Goal: Navigation & Orientation: Find specific page/section

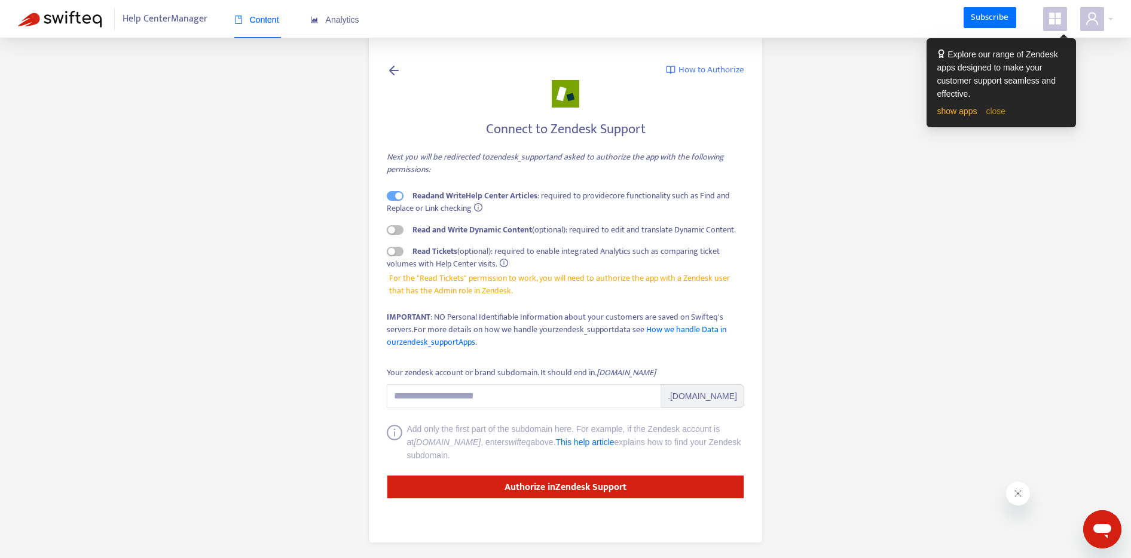
click at [1000, 112] on link "close" at bounding box center [995, 111] width 20 height 10
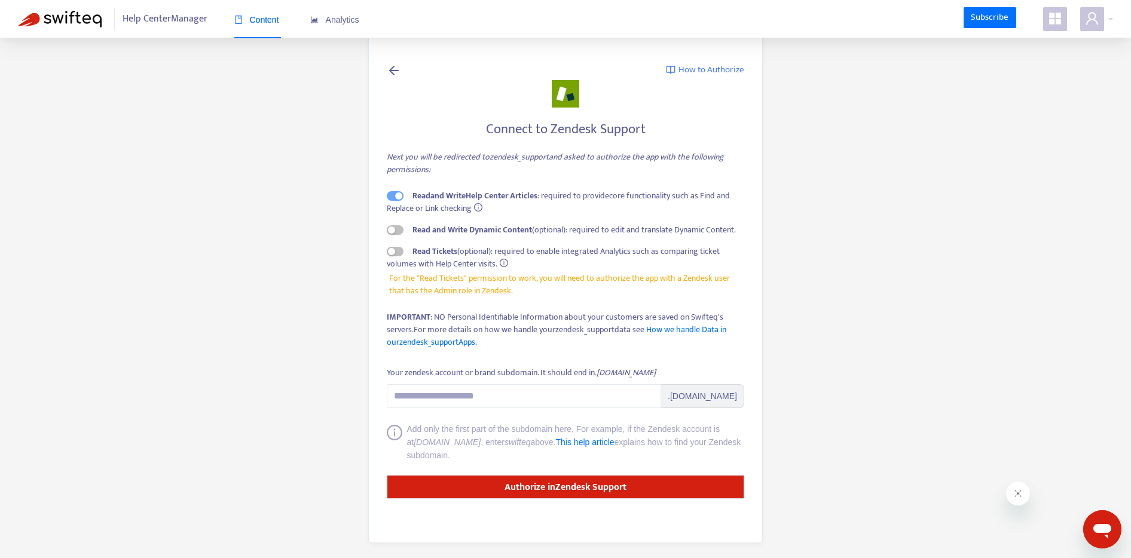
click at [201, 14] on span "Help Center Manager" at bounding box center [165, 19] width 85 height 23
click at [1095, 27] on span at bounding box center [1092, 19] width 24 height 24
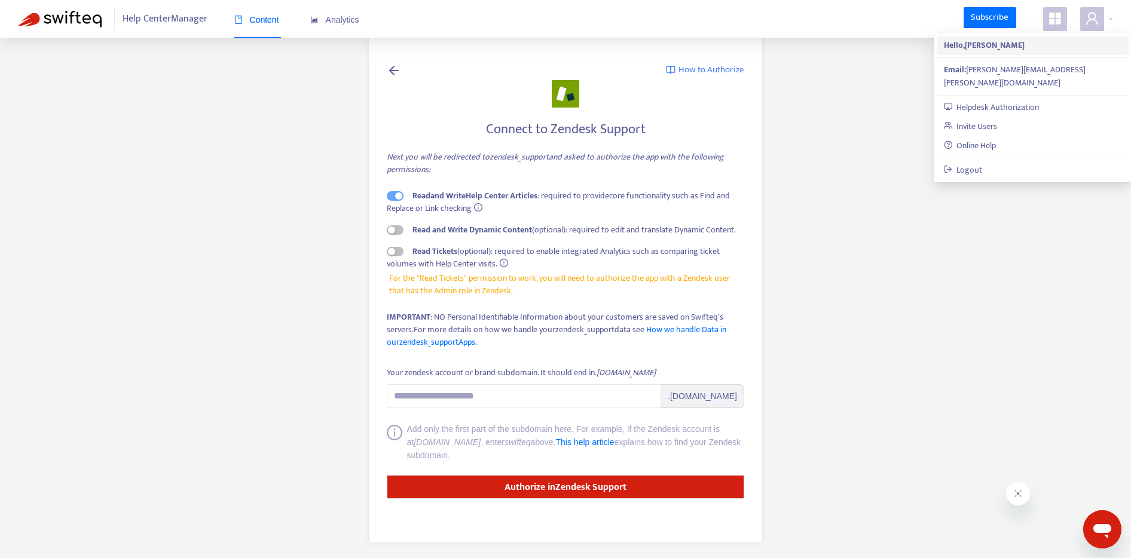
click at [974, 40] on strong "Hello, Gabrielle Velasquez" at bounding box center [984, 45] width 81 height 14
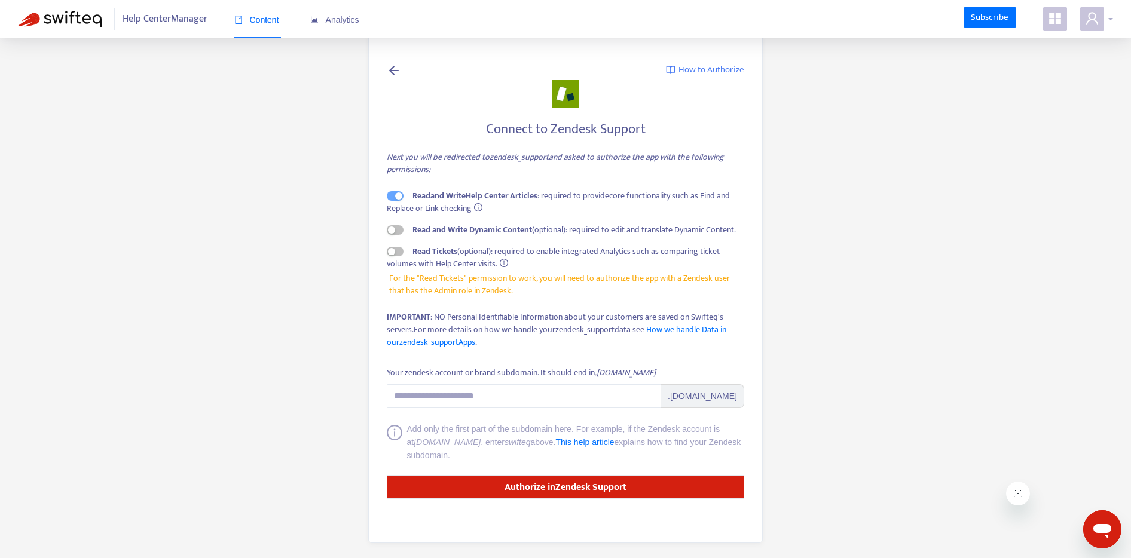
click at [1110, 16] on div at bounding box center [1096, 19] width 33 height 24
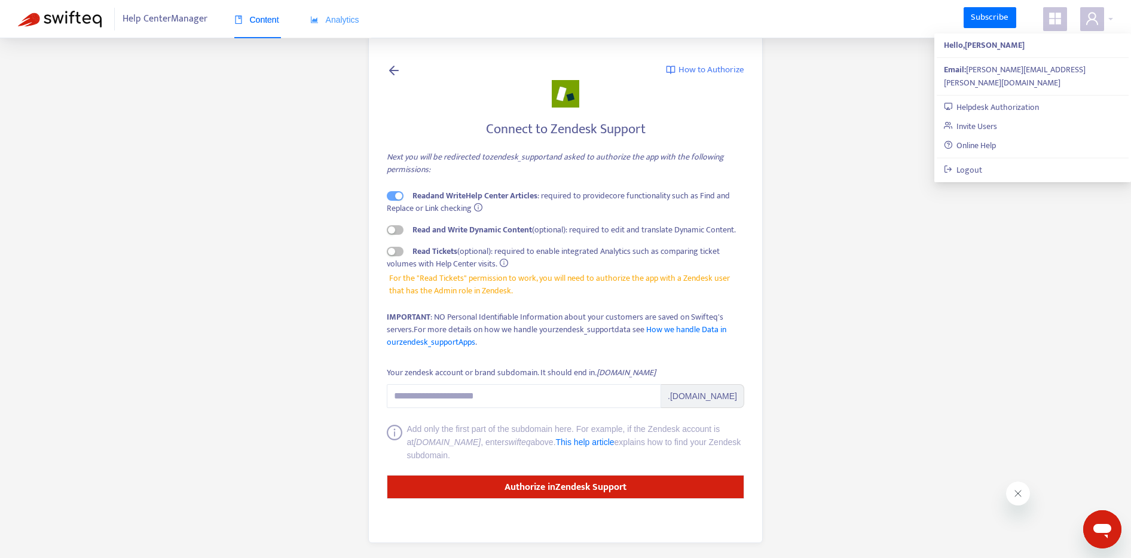
click at [323, 28] on div "Analytics" at bounding box center [334, 20] width 49 height 36
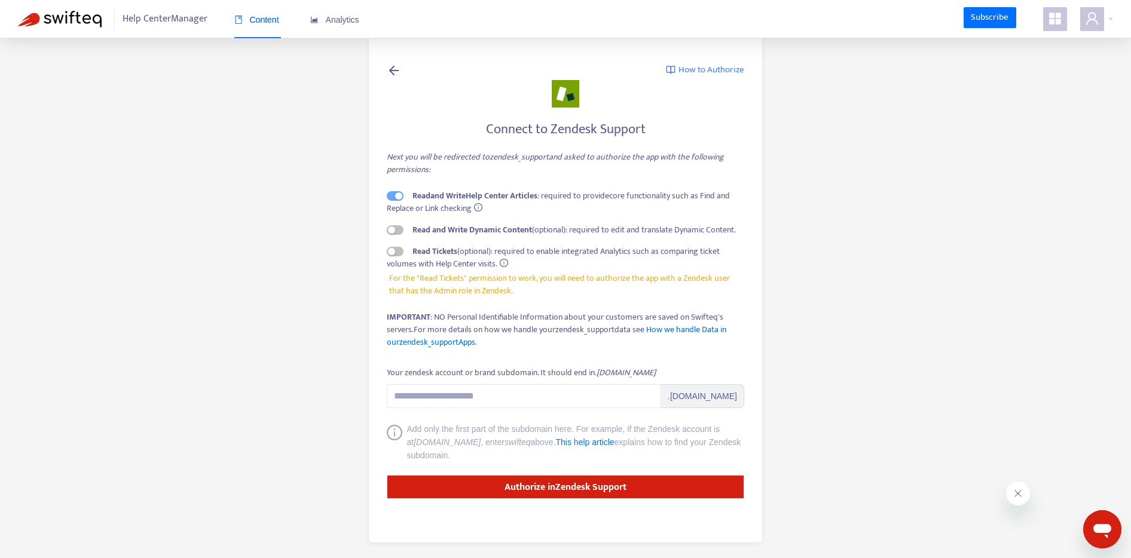
click at [256, 10] on div "Content" at bounding box center [256, 20] width 45 height 36
click at [81, 13] on img at bounding box center [60, 19] width 84 height 17
click at [160, 14] on span "Help Center Manager" at bounding box center [165, 19] width 85 height 23
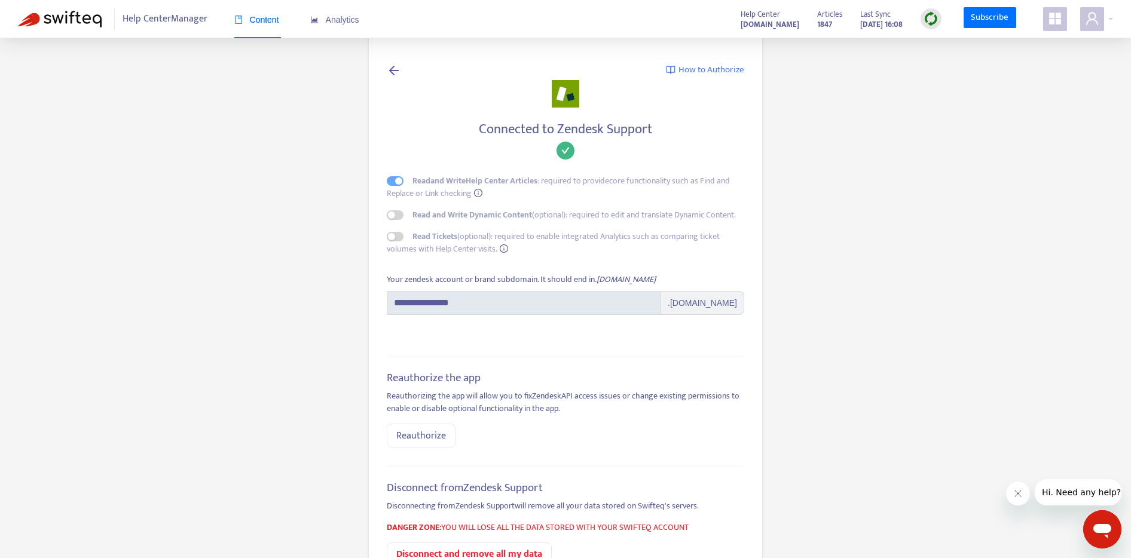
click at [934, 25] on img at bounding box center [930, 18] width 15 height 15
click at [936, 42] on link "Quick Sync" at bounding box center [955, 43] width 51 height 14
click at [1097, 26] on span at bounding box center [1092, 19] width 24 height 24
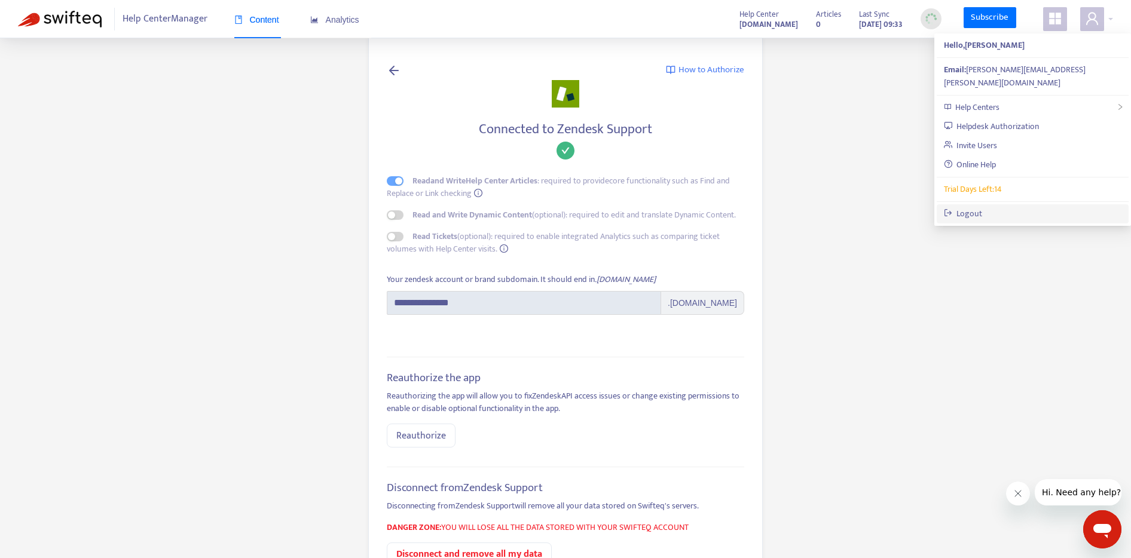
click at [963, 207] on link "Logout" at bounding box center [963, 214] width 39 height 14
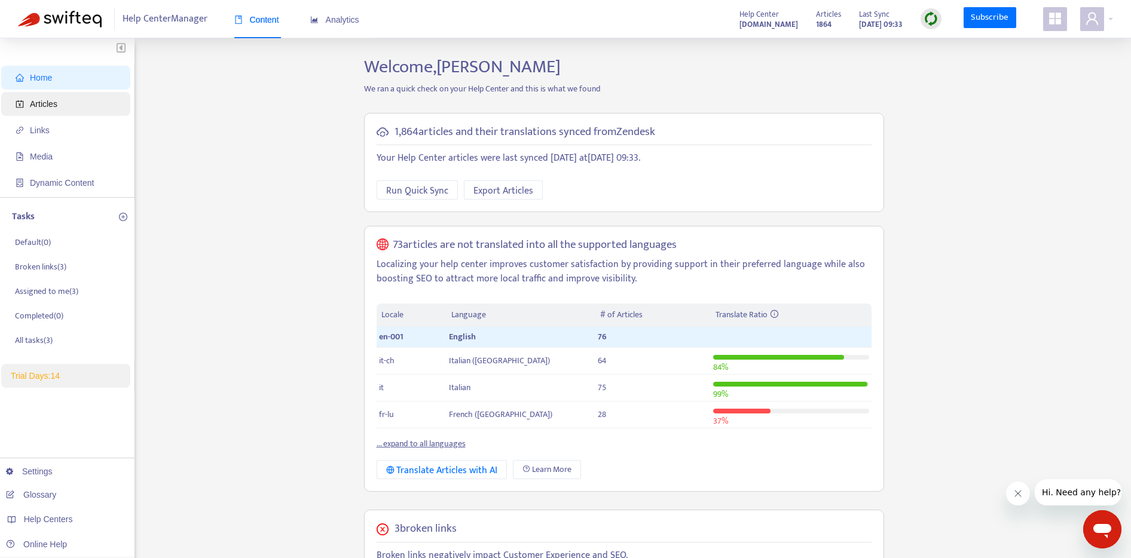
click at [57, 102] on span "Articles" at bounding box center [43, 104] width 27 height 10
